Goal: Task Accomplishment & Management: Manage account settings

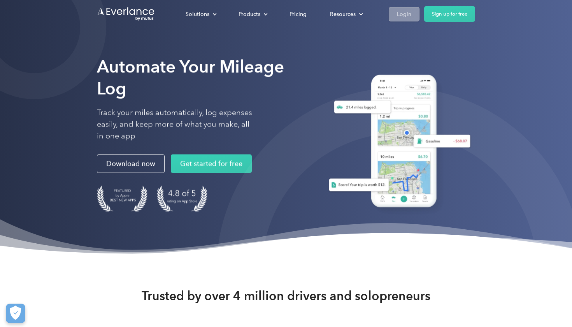
click at [406, 15] on div "Login" at bounding box center [404, 14] width 14 height 10
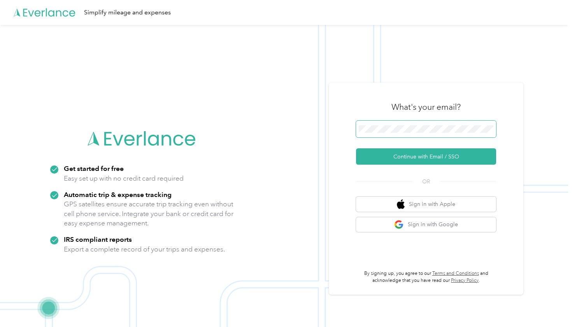
click at [429, 156] on button "Continue with Email / SSO" at bounding box center [426, 156] width 140 height 16
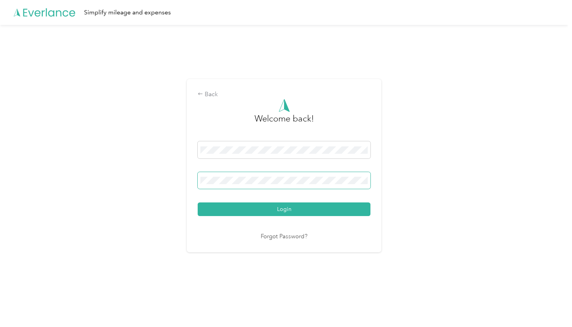
click at [311, 186] on span at bounding box center [284, 180] width 173 height 17
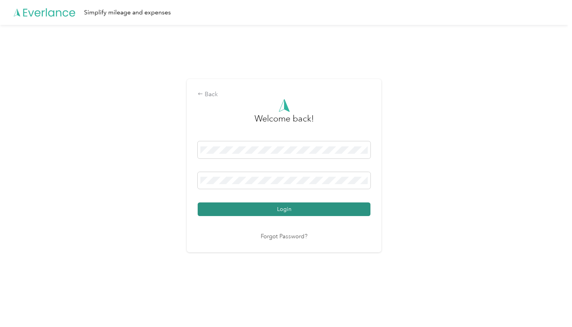
click at [273, 213] on button "Login" at bounding box center [284, 209] width 173 height 14
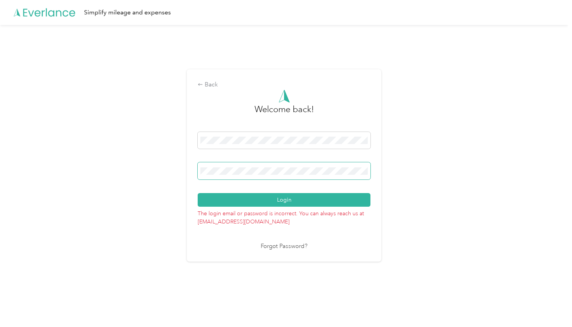
click at [286, 200] on button "Login" at bounding box center [284, 200] width 173 height 14
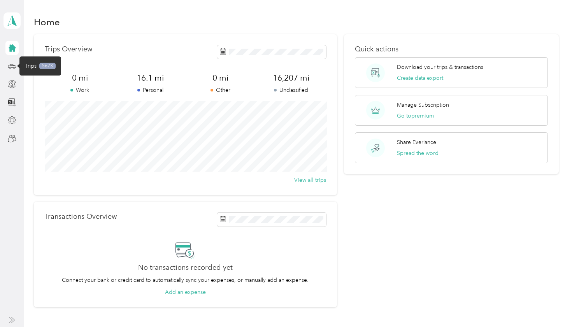
click at [29, 68] on span "Trips" at bounding box center [31, 66] width 12 height 8
click at [11, 64] on icon at bounding box center [12, 66] width 8 height 4
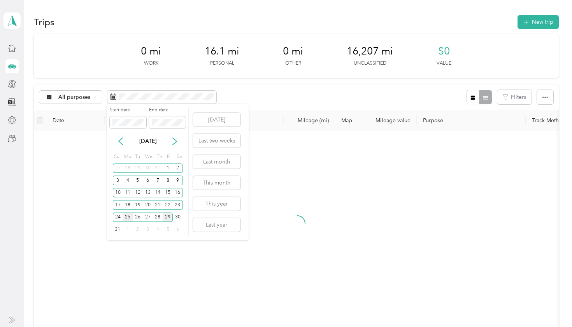
click at [129, 217] on div "25" at bounding box center [128, 218] width 10 height 10
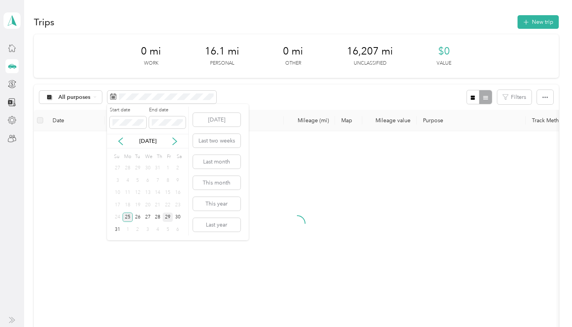
click at [129, 217] on div "25" at bounding box center [128, 218] width 10 height 10
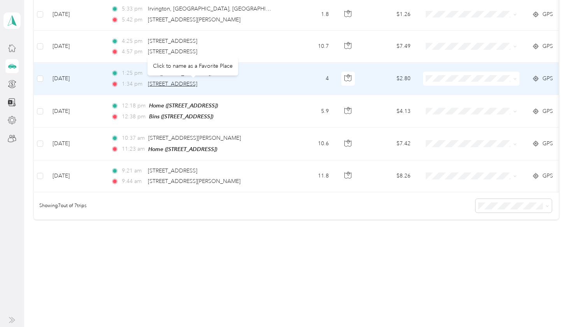
scroll to position [165, 0]
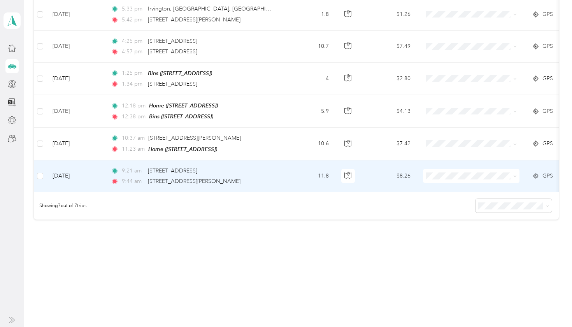
click at [549, 174] on span "GPS" at bounding box center [548, 176] width 11 height 9
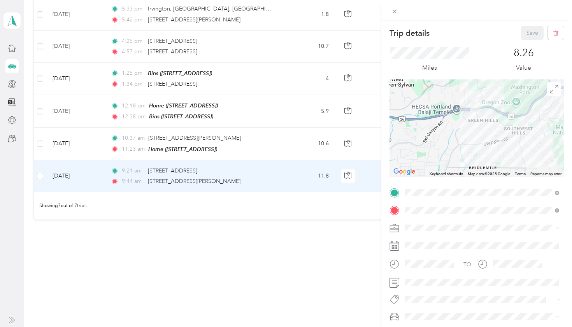
drag, startPoint x: 481, startPoint y: 124, endPoint x: 481, endPoint y: 170, distance: 45.5
click at [481, 170] on div at bounding box center [477, 127] width 174 height 97
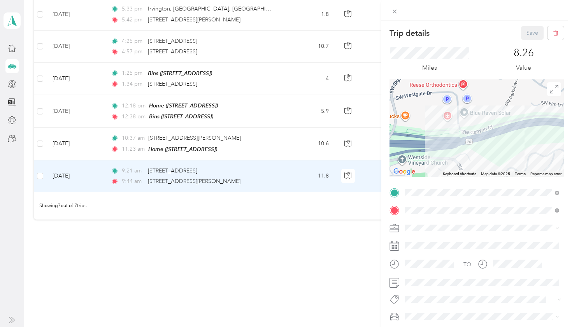
click at [219, 112] on div "Trip details Save This trip cannot be edited because it is either under review,…" at bounding box center [286, 163] width 572 height 327
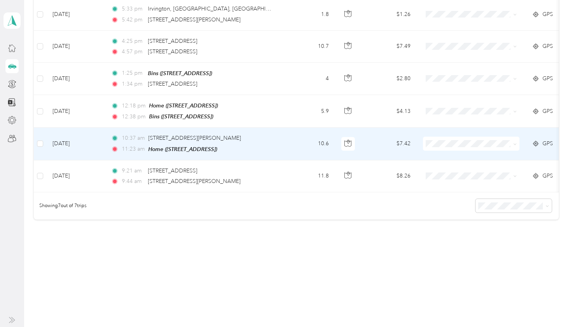
click at [546, 143] on span "GPS" at bounding box center [548, 143] width 11 height 9
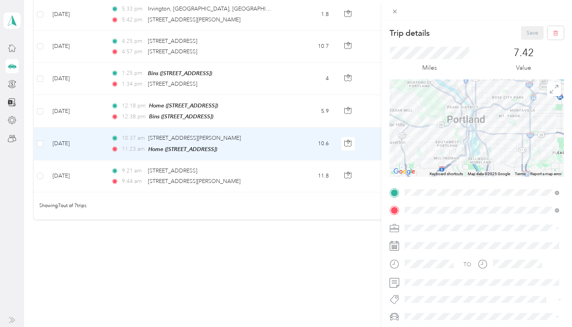
click at [261, 82] on div "Trip details Save This trip cannot be edited because it is either under review,…" at bounding box center [286, 163] width 572 height 327
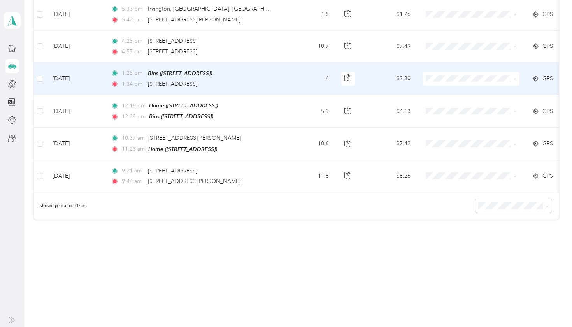
click at [265, 81] on div "1:34 pm [STREET_ADDRESS]" at bounding box center [192, 84] width 163 height 9
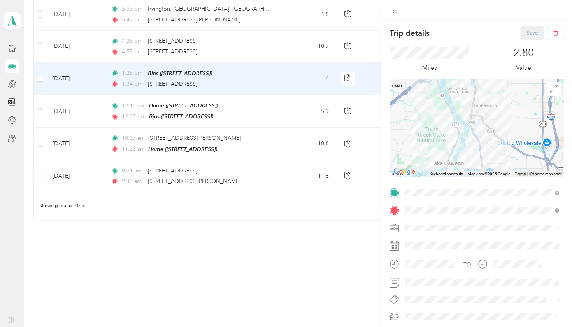
click at [232, 44] on div "Trip details Save This trip cannot be edited because it is either under review,…" at bounding box center [286, 163] width 572 height 327
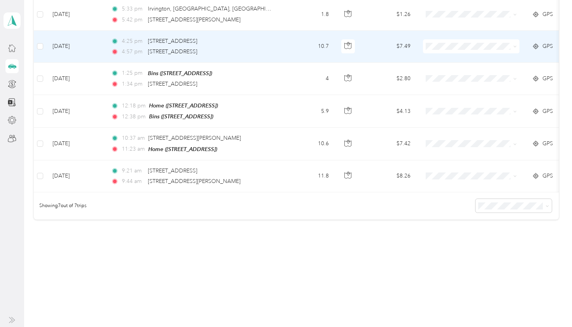
click at [261, 42] on div "4:25 pm [STREET_ADDRESS]" at bounding box center [192, 41] width 163 height 9
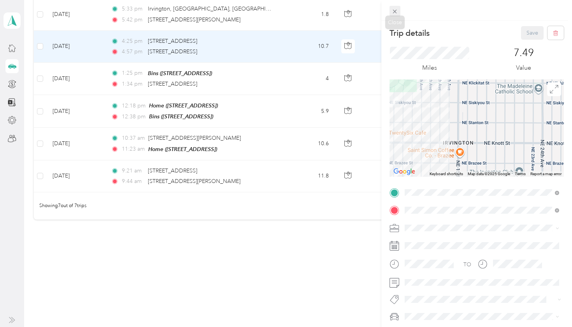
click at [393, 10] on icon at bounding box center [395, 11] width 7 height 7
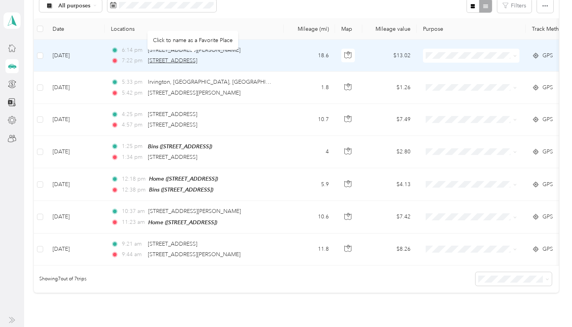
scroll to position [90, 0]
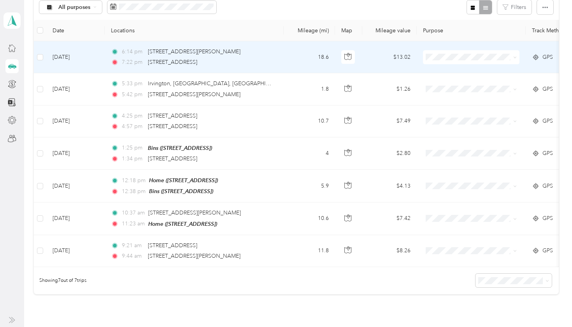
click at [545, 55] on span "GPS" at bounding box center [548, 57] width 11 height 9
